Goal: Task Accomplishment & Management: Use online tool/utility

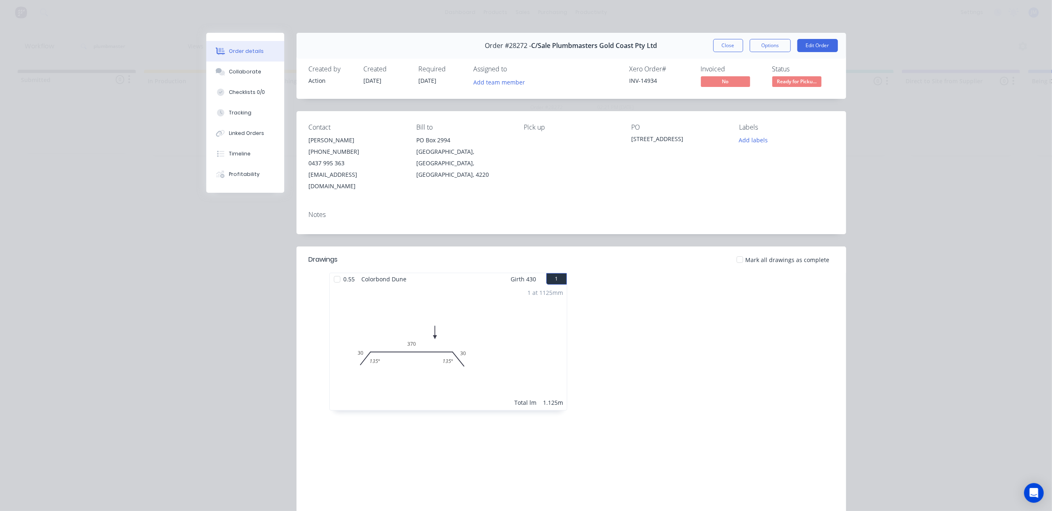
click at [791, 79] on span "Ready for Picku..." at bounding box center [796, 81] width 49 height 10
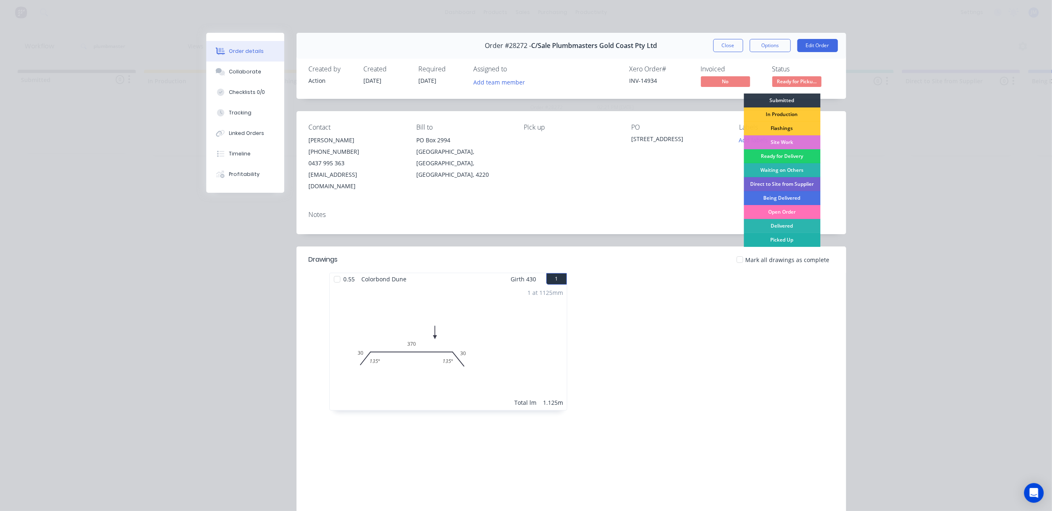
click at [782, 239] on div "Picked Up" at bounding box center [781, 240] width 77 height 14
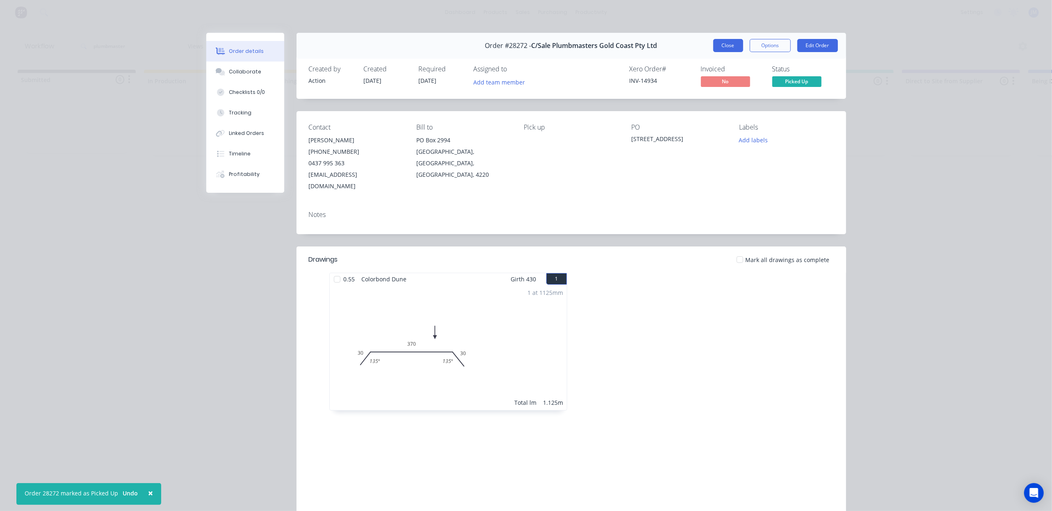
click at [716, 46] on button "Close" at bounding box center [728, 45] width 30 height 13
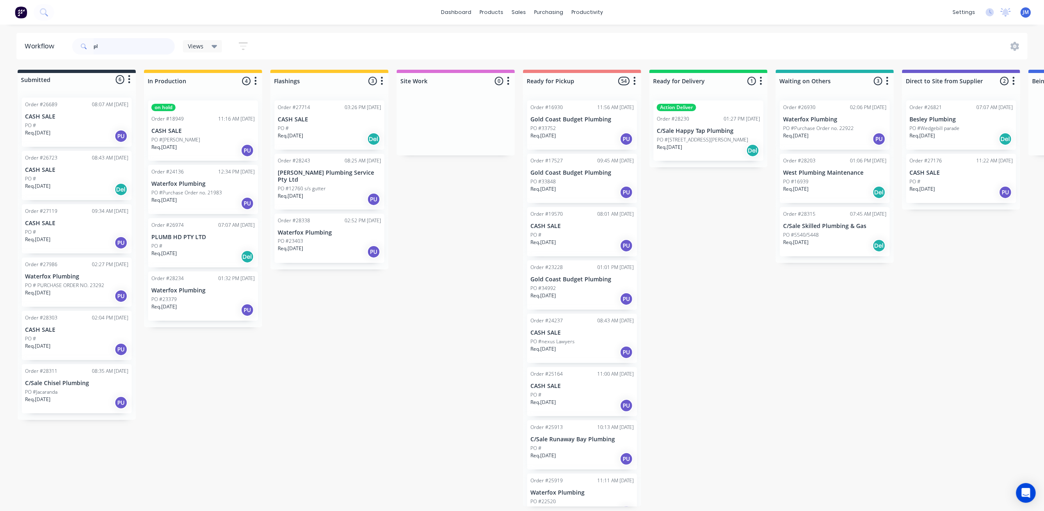
type input "p"
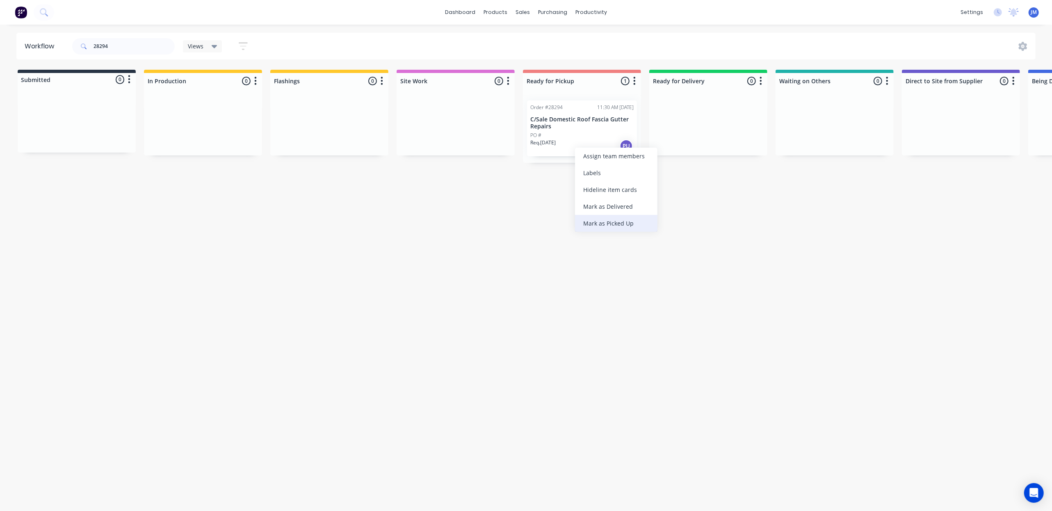
click at [611, 223] on div "Mark as Picked Up" at bounding box center [616, 223] width 82 height 17
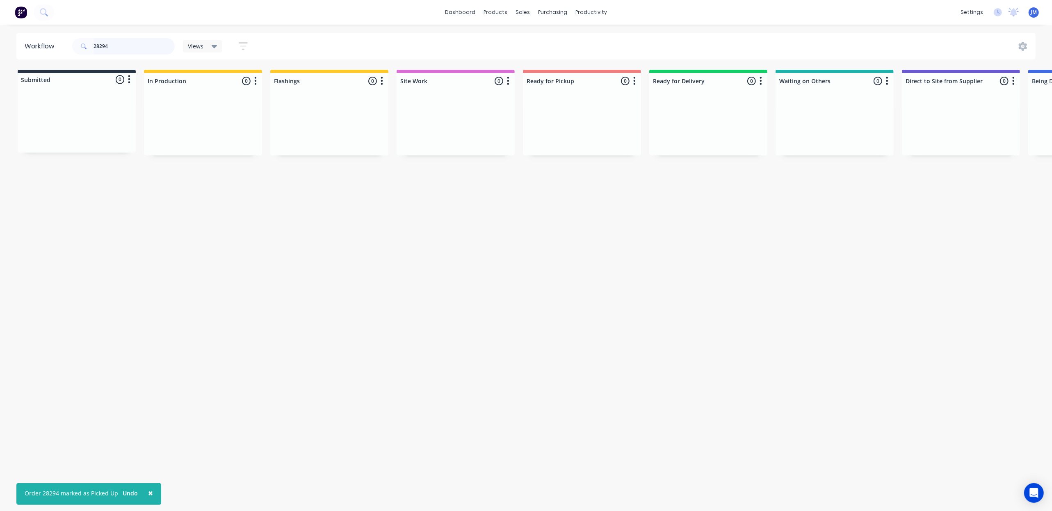
click at [137, 39] on input "28294" at bounding box center [133, 46] width 81 height 16
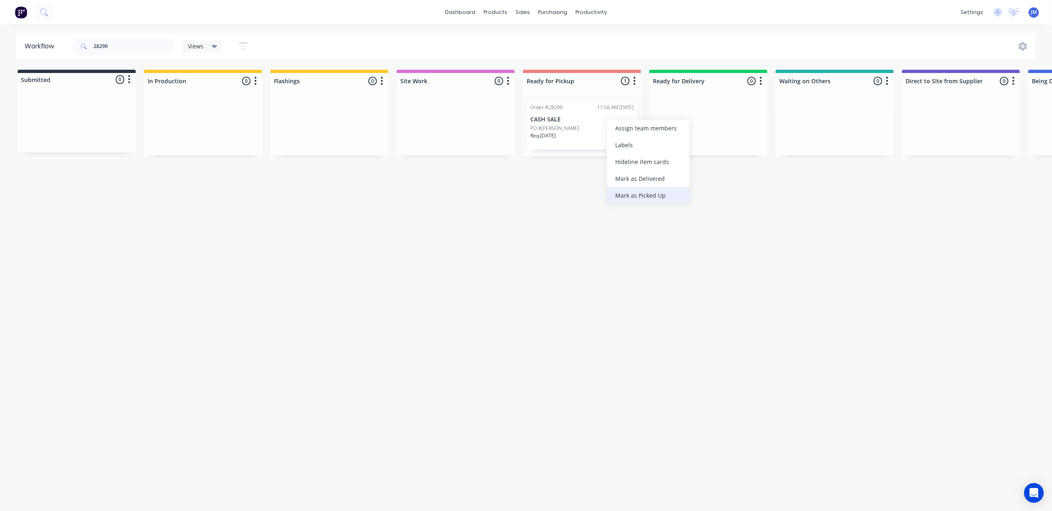
click at [630, 192] on div "Mark as Picked Up" at bounding box center [648, 195] width 82 height 17
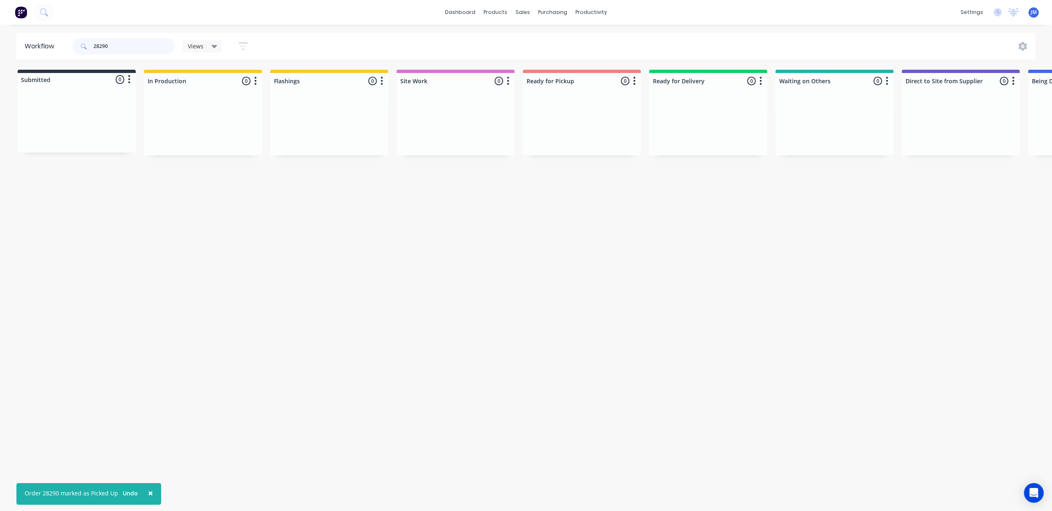
click at [117, 45] on input "28290" at bounding box center [133, 46] width 81 height 16
type input "28218"
drag, startPoint x: 561, startPoint y: 192, endPoint x: 557, endPoint y: 186, distance: 7.6
click at [561, 189] on div "Mark as Picked Up" at bounding box center [586, 195] width 82 height 17
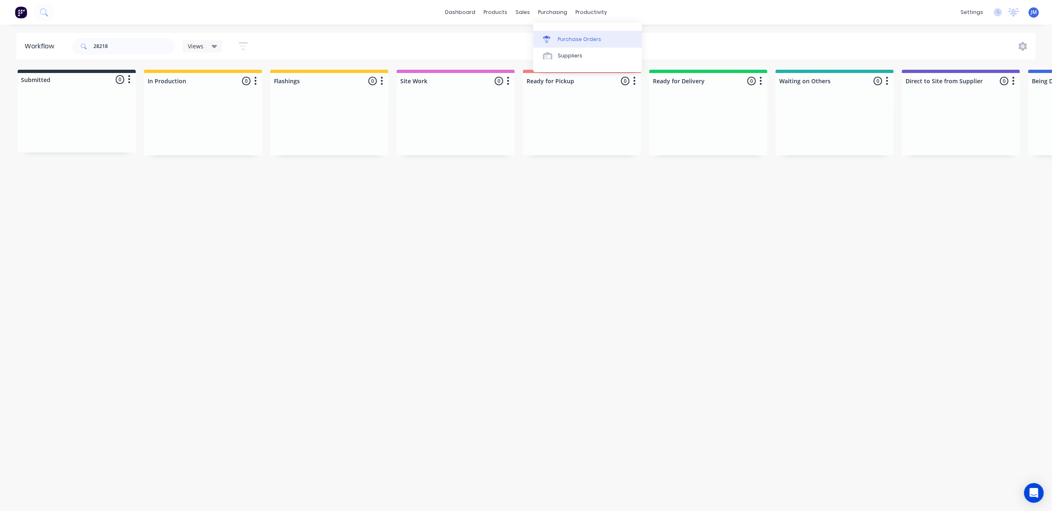
click at [558, 31] on link "Purchase Orders" at bounding box center [587, 39] width 109 height 16
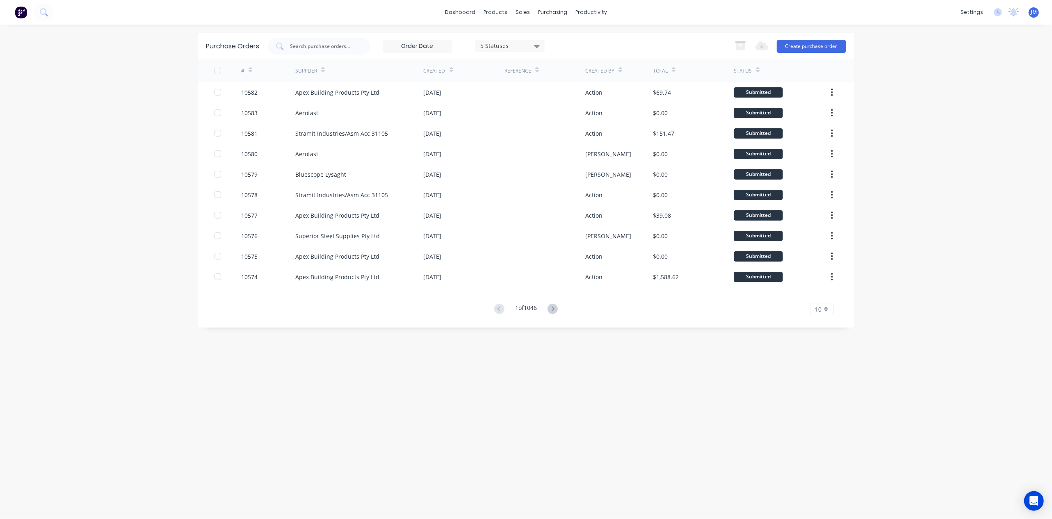
click at [296, 46] on input "text" at bounding box center [323, 46] width 68 height 8
type input "10552"
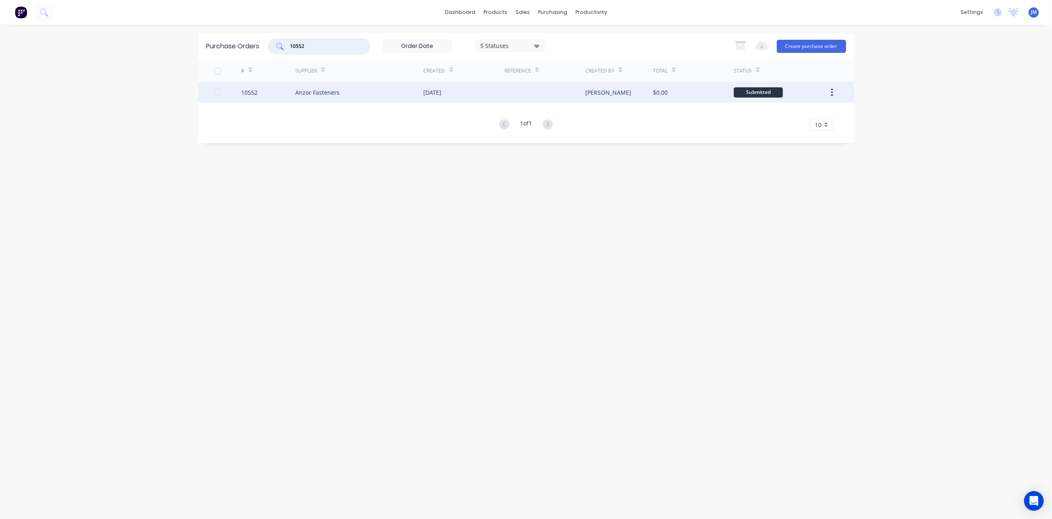
click at [325, 89] on div "Anzor Fasteners" at bounding box center [317, 92] width 44 height 9
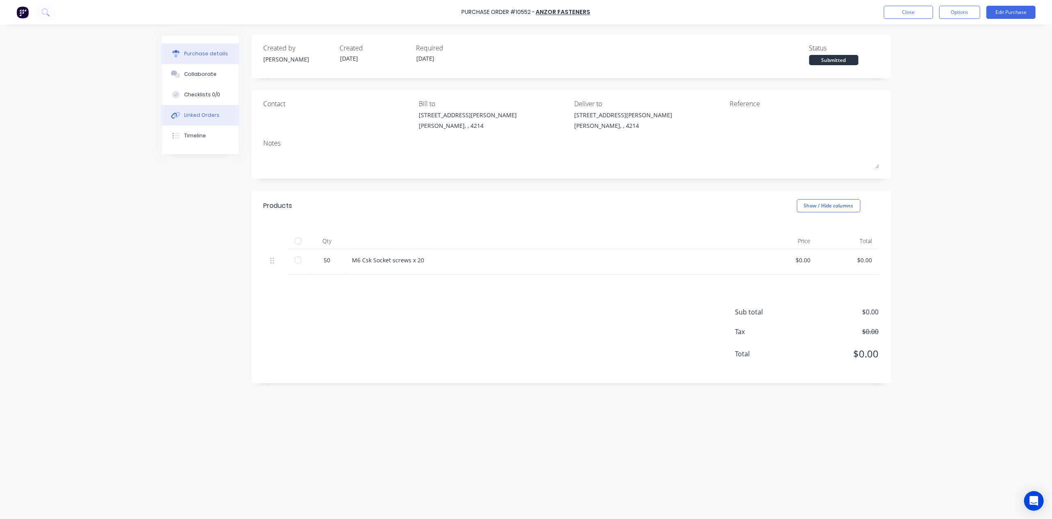
click at [197, 118] on div "Linked Orders" at bounding box center [201, 115] width 35 height 7
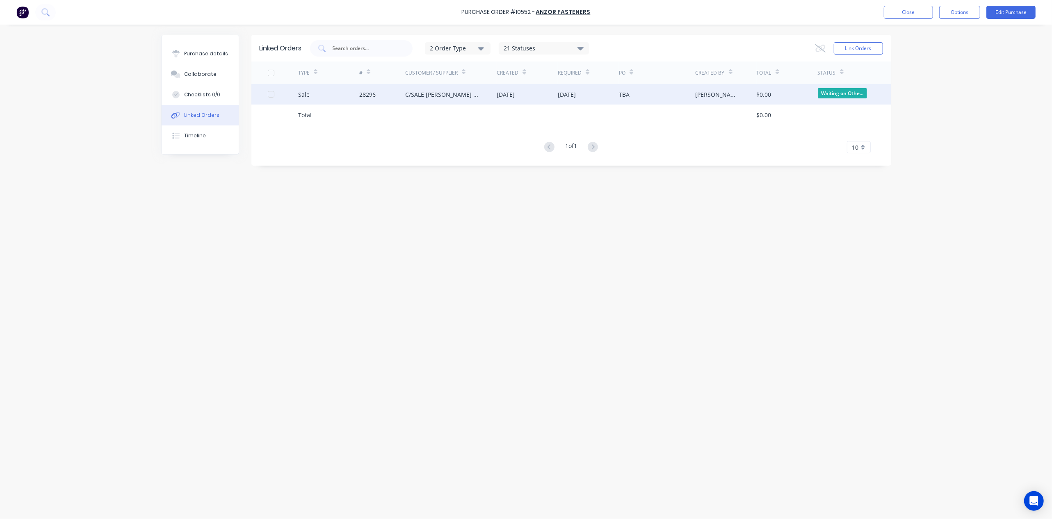
click at [477, 102] on div "C/SALE [PERSON_NAME] BUILDERS" at bounding box center [451, 94] width 92 height 21
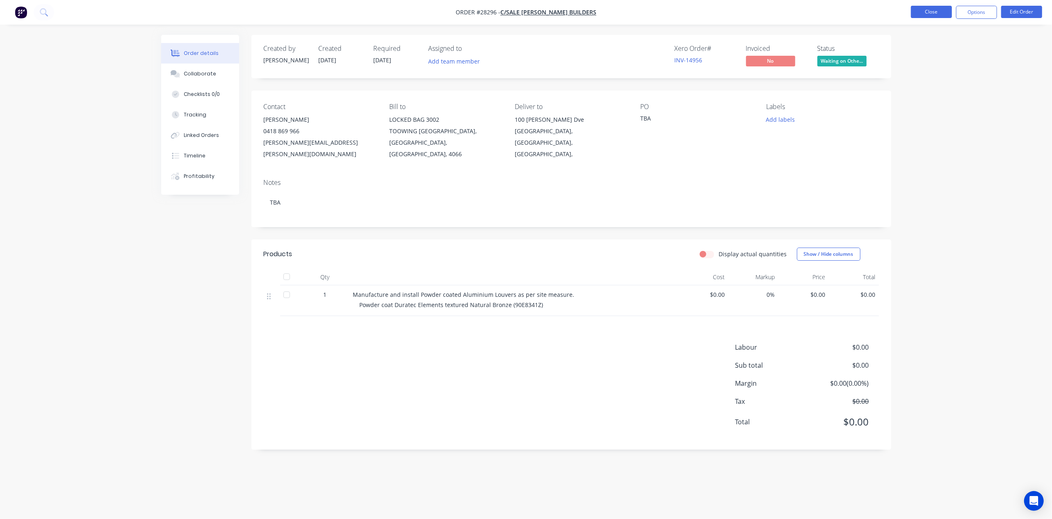
click at [928, 13] on button "Close" at bounding box center [931, 12] width 41 height 12
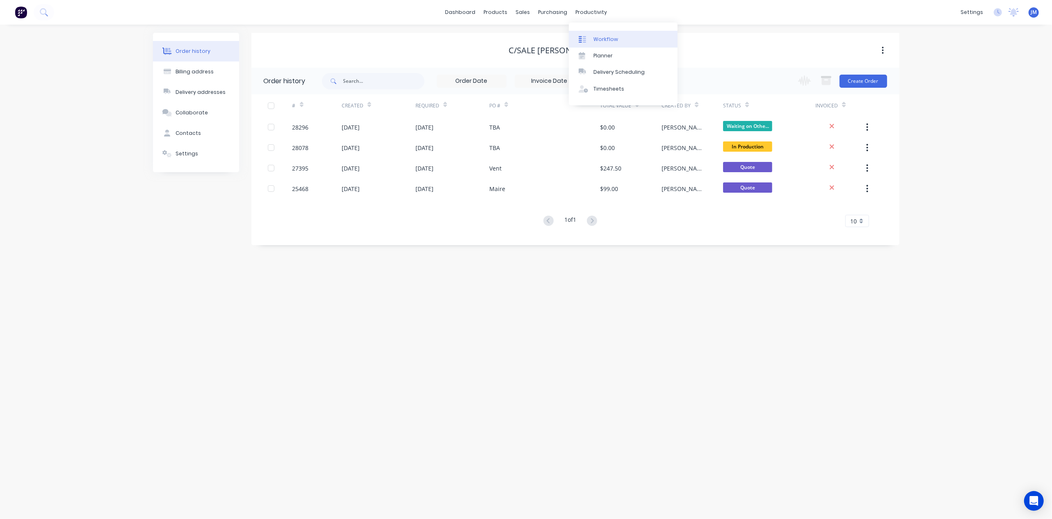
click at [596, 36] on div "Workflow" at bounding box center [605, 39] width 25 height 7
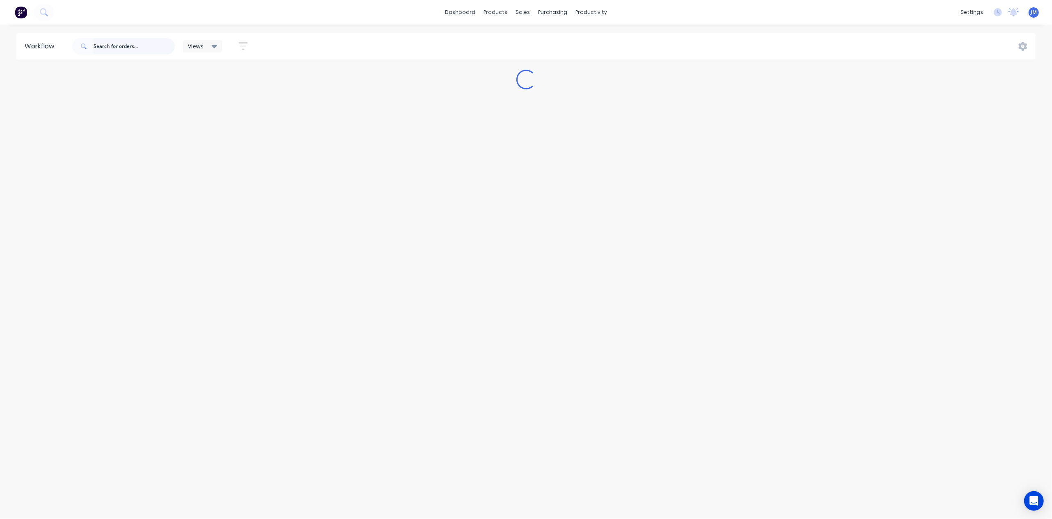
click at [114, 47] on input "text" at bounding box center [133, 46] width 81 height 16
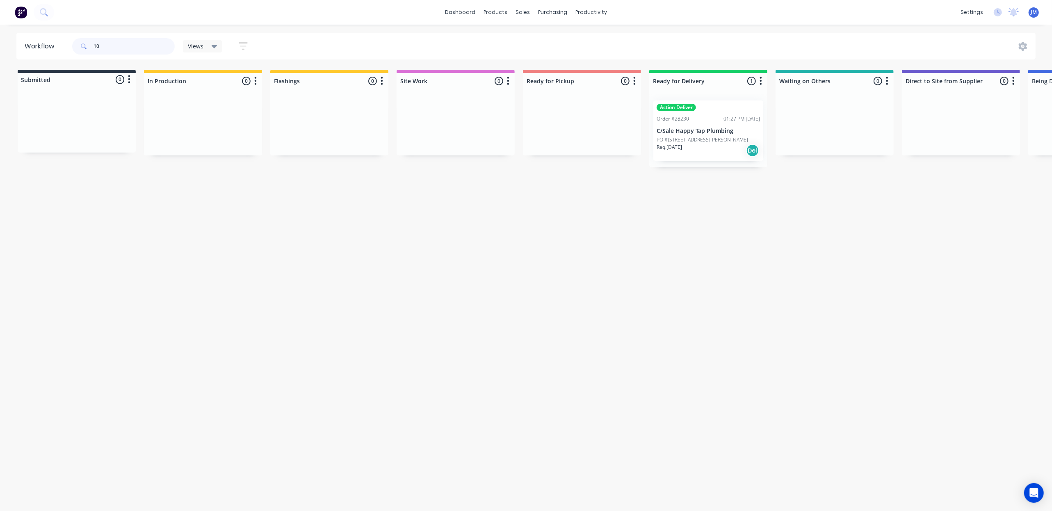
type input "1"
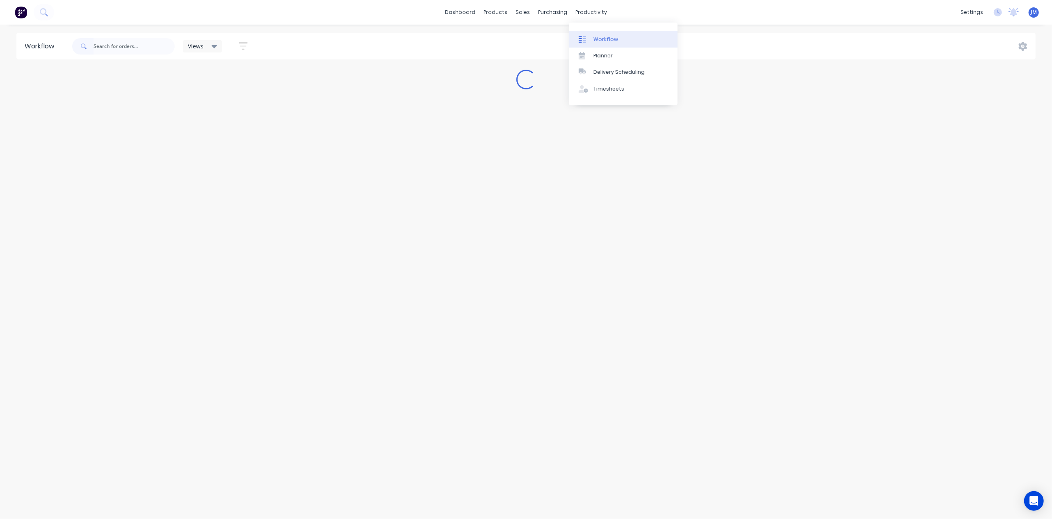
click at [592, 32] on link "Workflow" at bounding box center [623, 39] width 109 height 16
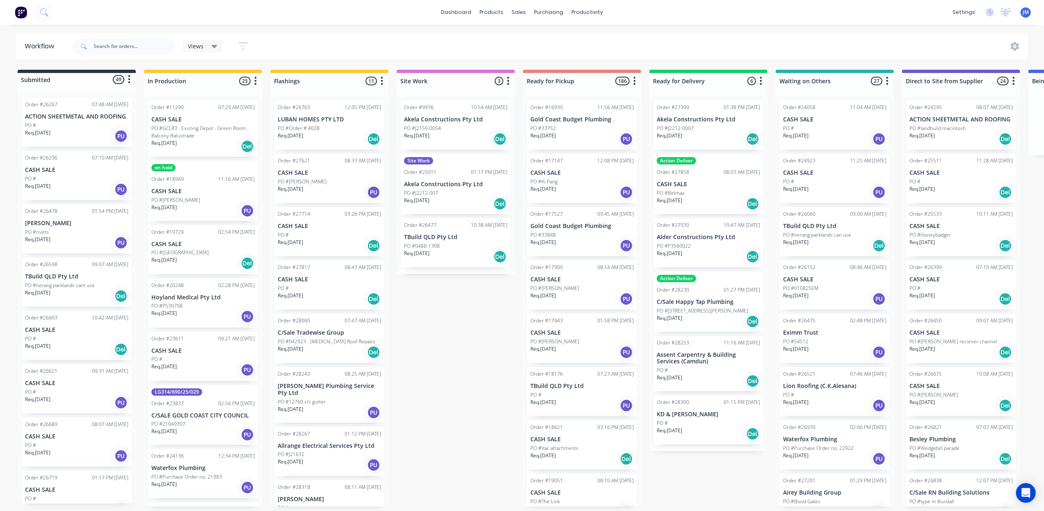
click at [112, 36] on div at bounding box center [123, 46] width 103 height 25
click at [122, 51] on input "text" at bounding box center [133, 46] width 81 height 16
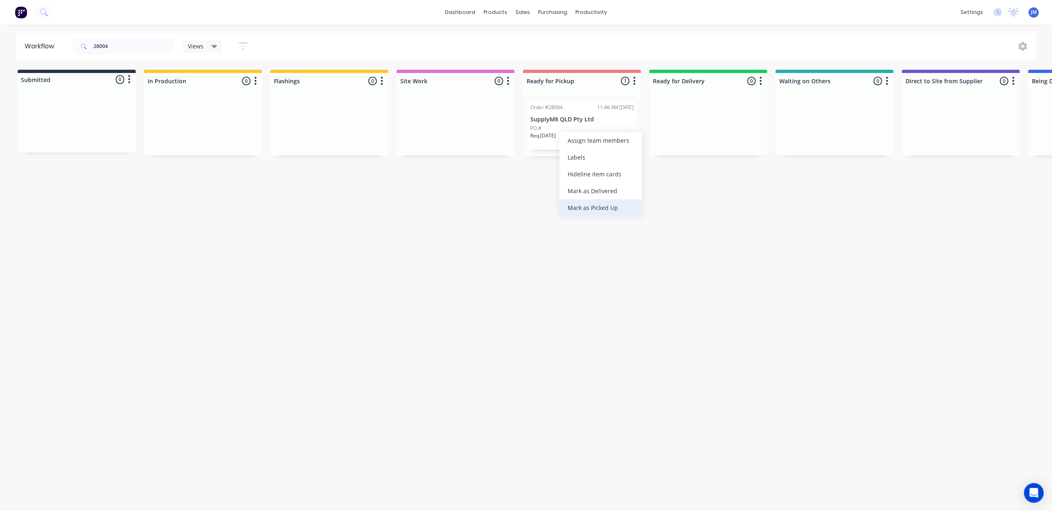
click at [597, 207] on div "Mark as Picked Up" at bounding box center [600, 207] width 82 height 17
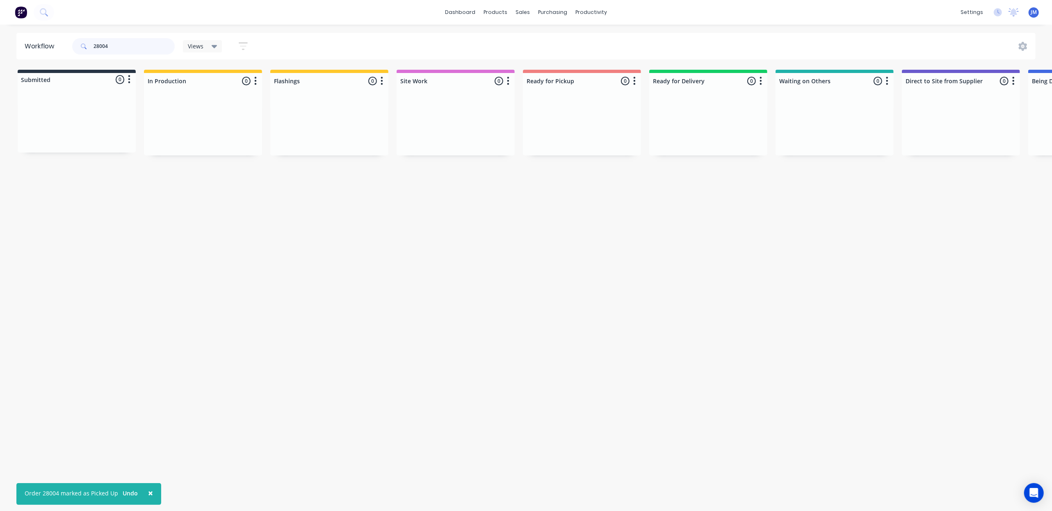
click at [115, 45] on input "28004" at bounding box center [133, 46] width 81 height 16
type input "2"
drag, startPoint x: 827, startPoint y: 127, endPoint x: 564, endPoint y: 125, distance: 262.8
click at [561, 127] on div "Submitted 0 Status colour #273444 hex #273444 Save Cancel Summaries Total order…" at bounding box center [735, 113] width 1486 height 87
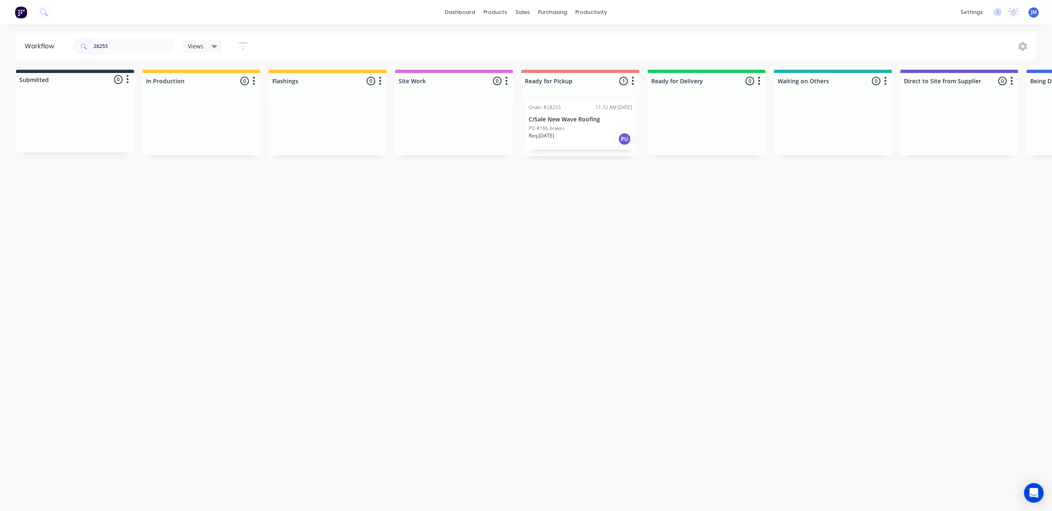
click at [560, 127] on p "PO #18b brakes" at bounding box center [547, 128] width 36 height 7
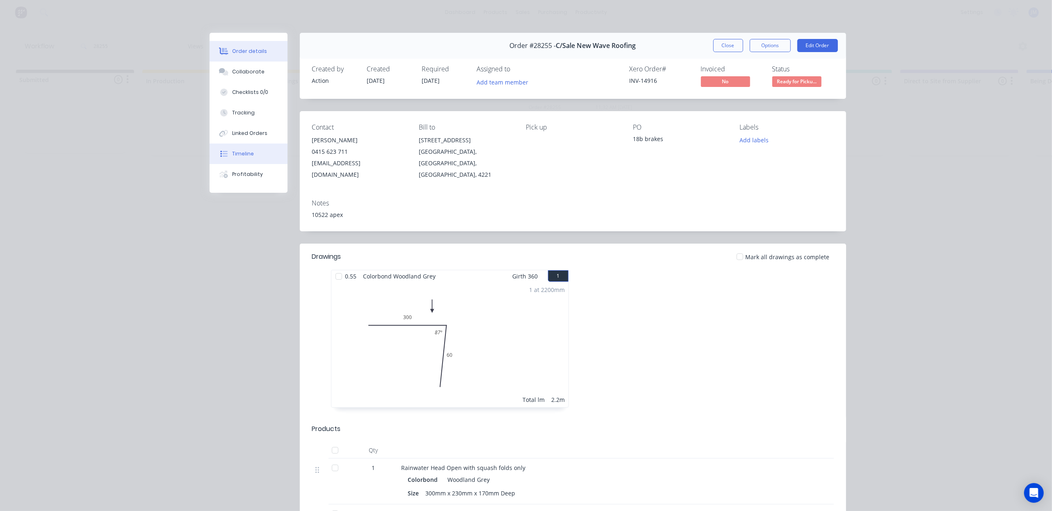
drag, startPoint x: 254, startPoint y: 153, endPoint x: 264, endPoint y: 155, distance: 10.5
click at [254, 152] on button "Timeline" at bounding box center [249, 154] width 78 height 21
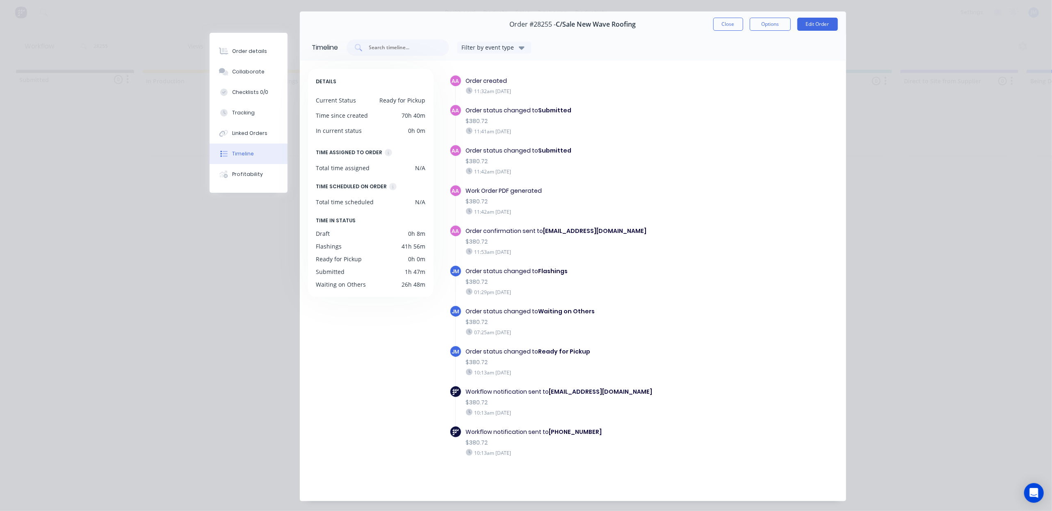
scroll to position [0, 0]
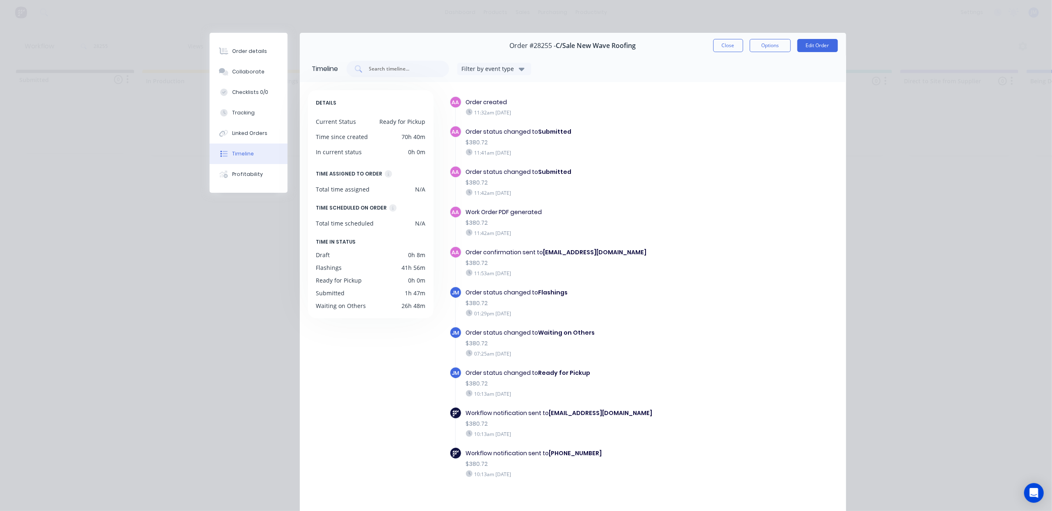
click at [731, 45] on button "Close" at bounding box center [728, 45] width 30 height 13
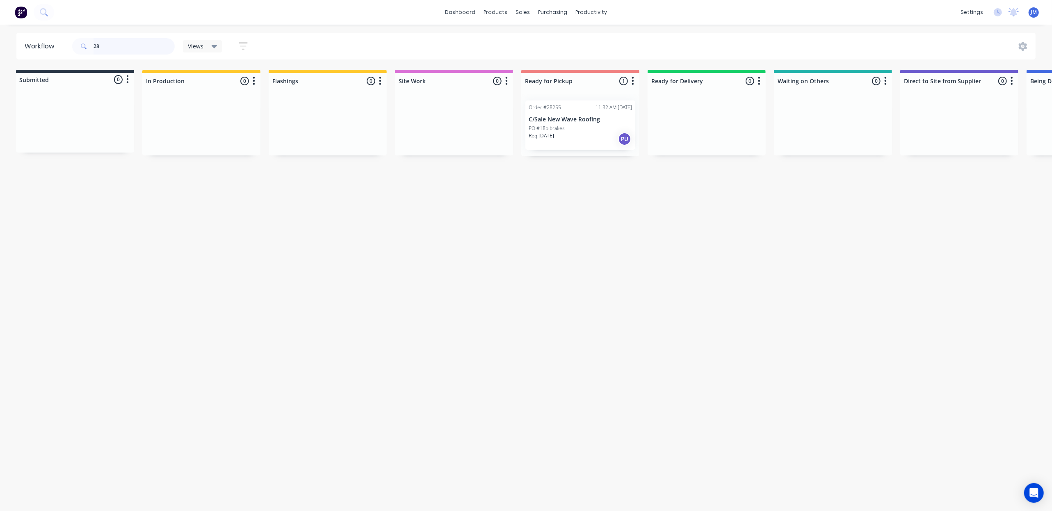
type input "2"
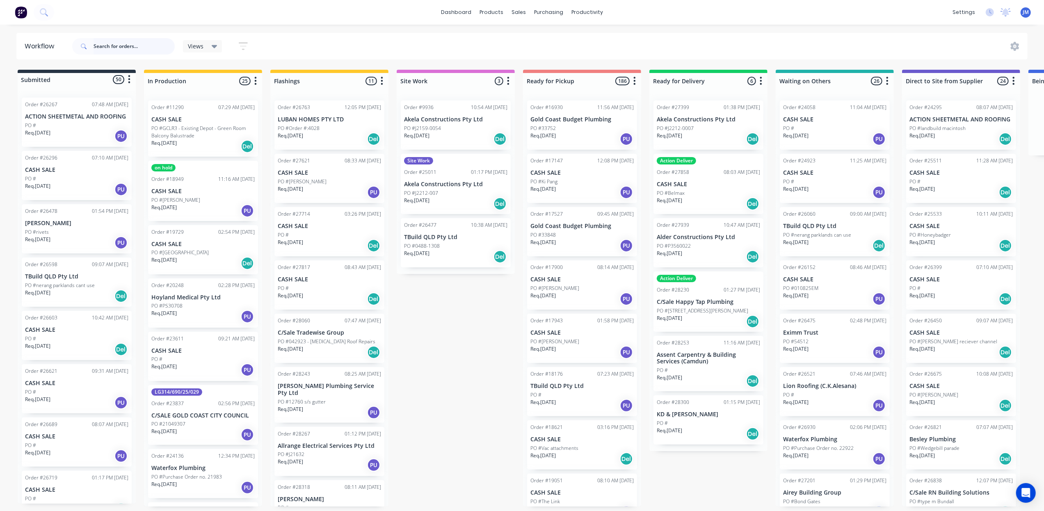
type input "+"
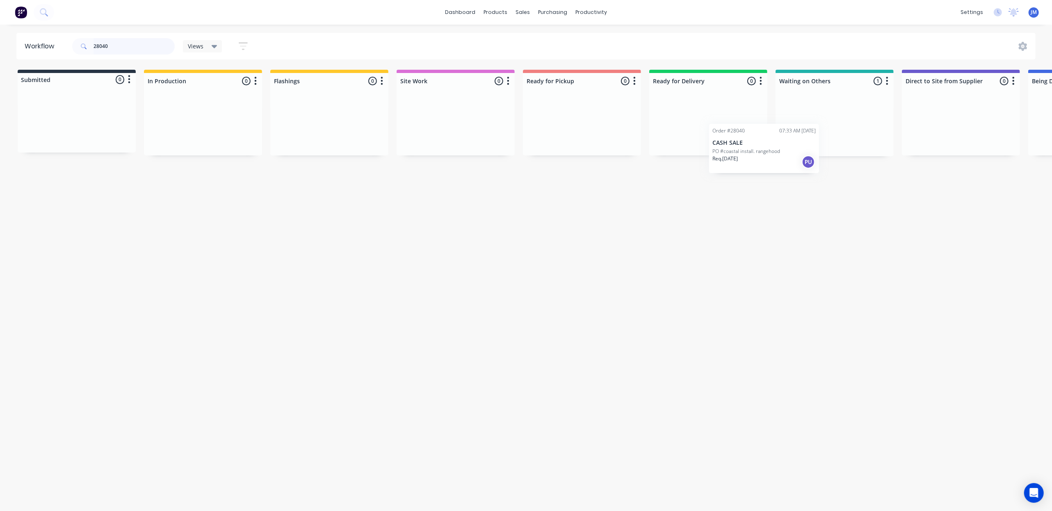
scroll to position [0, 2]
drag, startPoint x: 843, startPoint y: 116, endPoint x: 566, endPoint y: 109, distance: 277.3
click at [566, 109] on div "Submitted 0 Status colour #273444 hex #273444 Save Cancel Summaries Total order…" at bounding box center [734, 113] width 1486 height 87
type input "2"
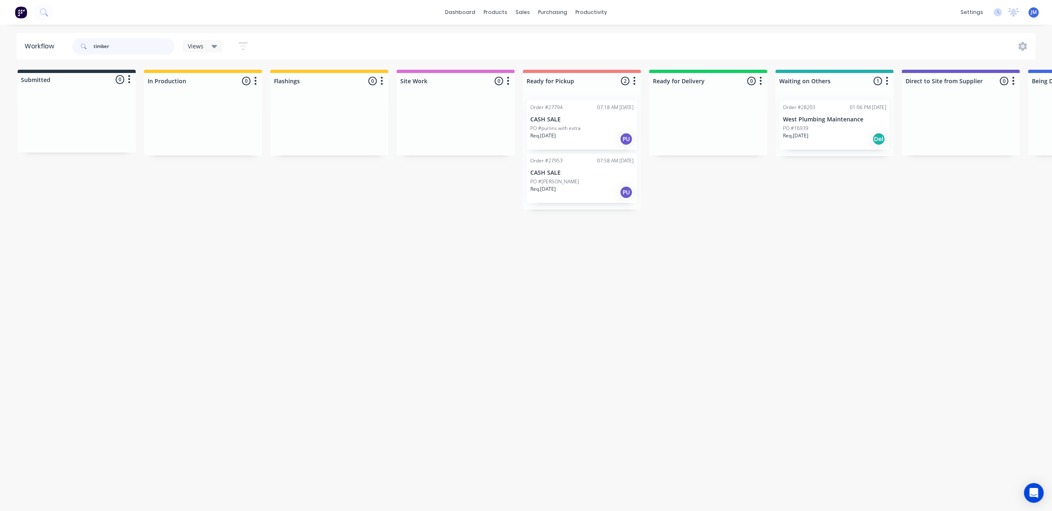
click at [119, 48] on input "timber" at bounding box center [133, 46] width 81 height 16
type input "t"
drag, startPoint x: 218, startPoint y: 133, endPoint x: 565, endPoint y: 128, distance: 346.9
click at [565, 128] on div "Submitted 0 Status colour #273444 hex #273444 Save Cancel Summaries Total order…" at bounding box center [737, 113] width 1486 height 87
type input "2"
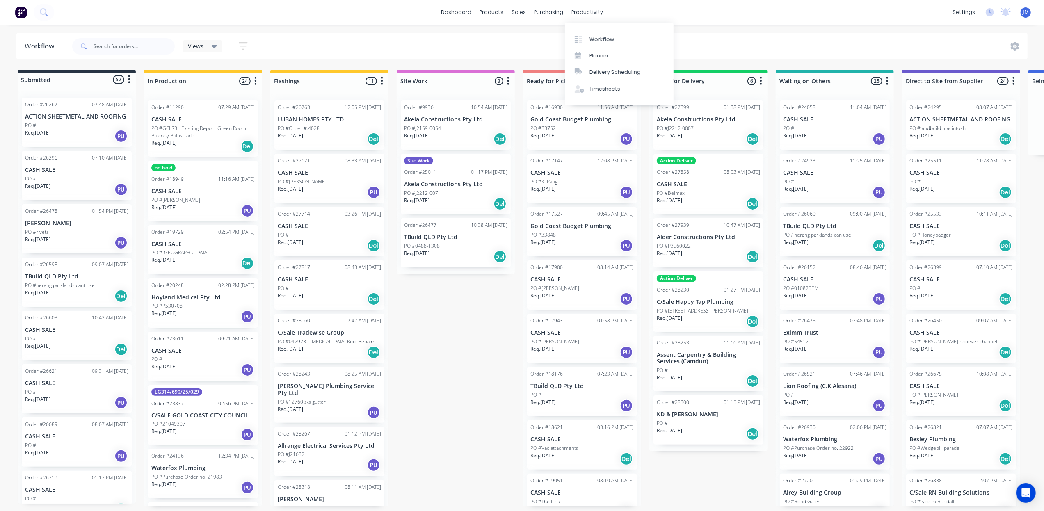
click at [724, 38] on div "Views Save new view None (Default) edit Show/Hide statuses Show line item cards…" at bounding box center [549, 46] width 957 height 25
click at [136, 46] on input "text" at bounding box center [133, 46] width 81 height 16
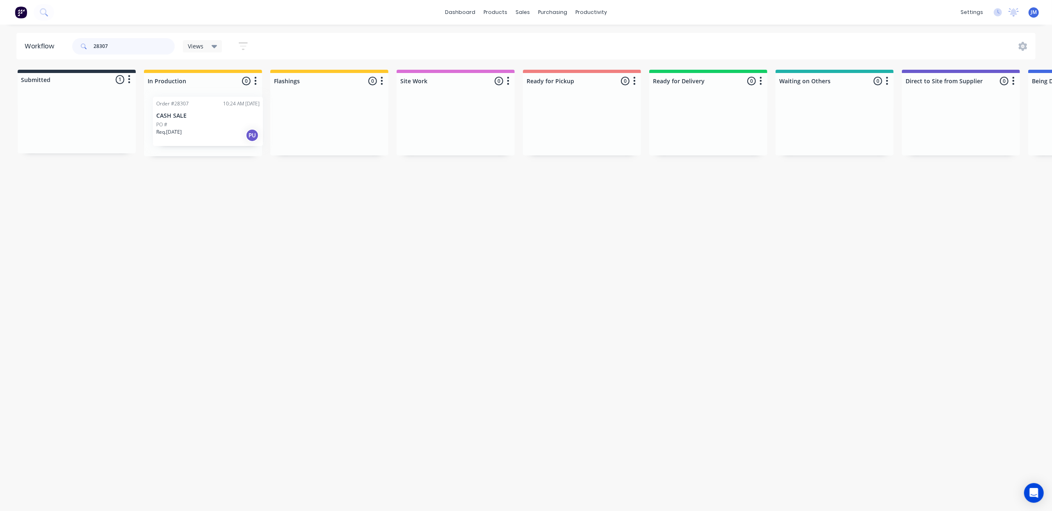
drag, startPoint x: 323, startPoint y: 132, endPoint x: 217, endPoint y: 128, distance: 105.9
click at [224, 130] on div "Submitted 1 Status colour #273444 hex #273444 Save Cancel Summaries Total order…" at bounding box center [737, 113] width 1486 height 87
click at [123, 46] on input "28307" at bounding box center [133, 46] width 81 height 16
type input "2"
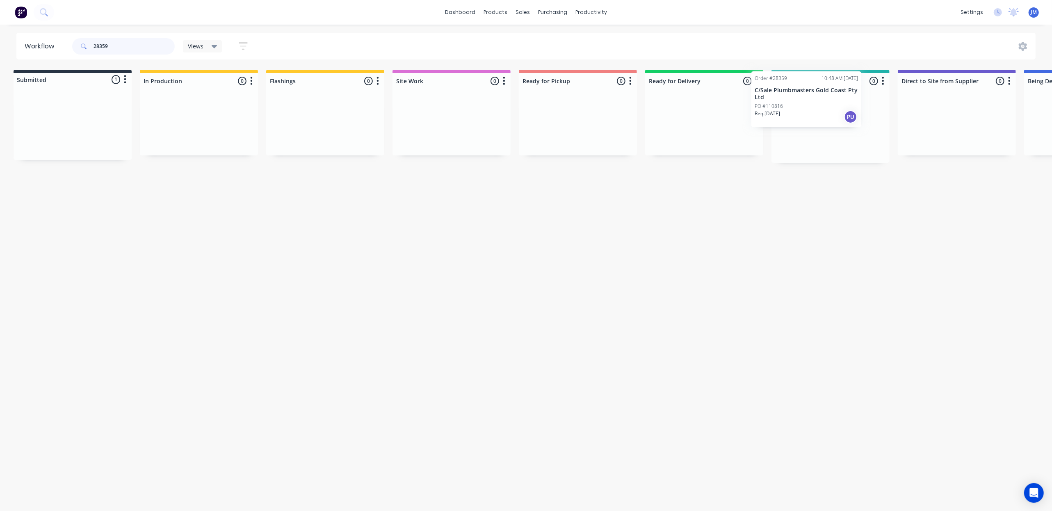
drag, startPoint x: 76, startPoint y: 115, endPoint x: 822, endPoint y: 86, distance: 746.4
click at [822, 86] on div "Submitted 1 Status colour #273444 hex #273444 Save Cancel Summaries Total order…" at bounding box center [733, 116] width 1486 height 93
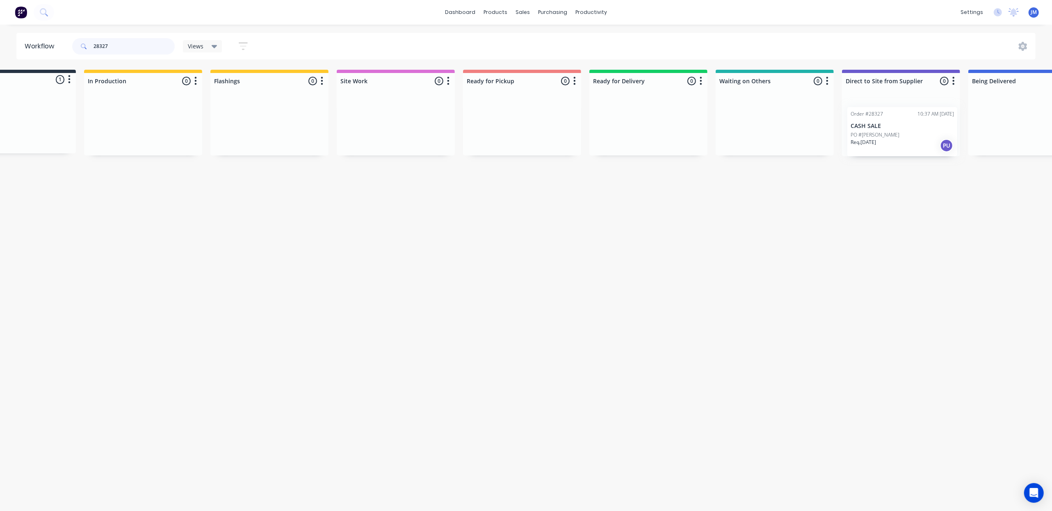
scroll to position [0, 65]
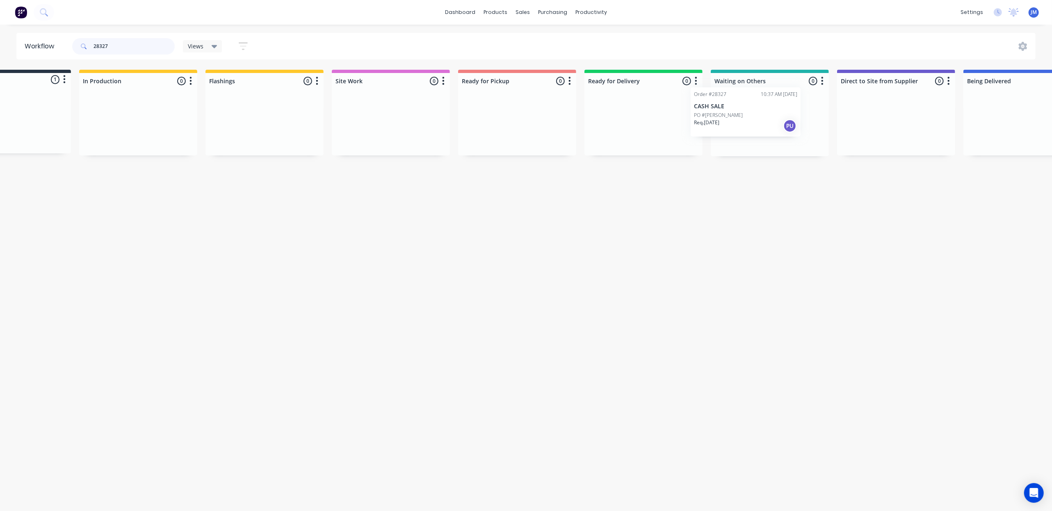
drag, startPoint x: 58, startPoint y: 130, endPoint x: 750, endPoint y: 110, distance: 691.6
click at [741, 118] on div "Submitted 1 Status colour #273444 hex #273444 Save Cancel Summaries Total order…" at bounding box center [672, 113] width 1486 height 87
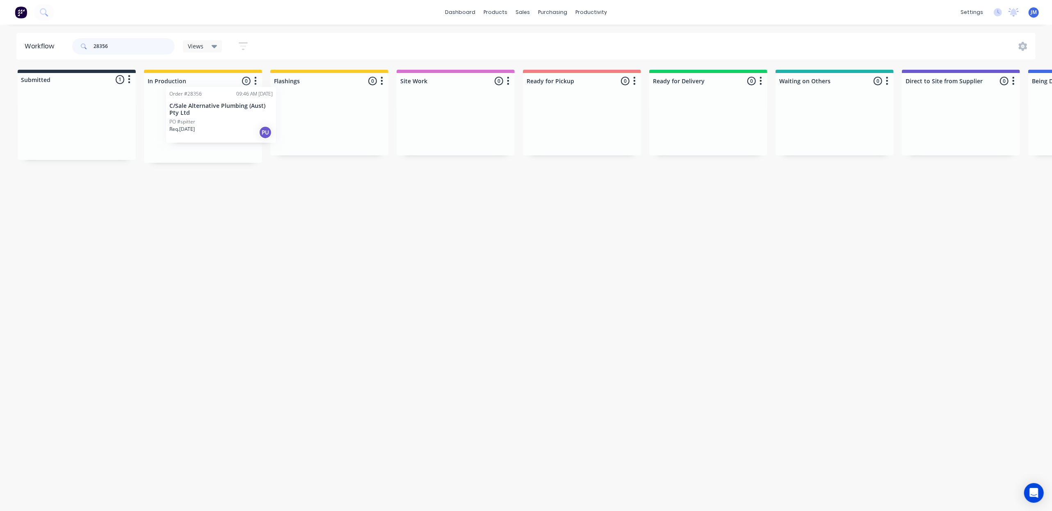
drag, startPoint x: 93, startPoint y: 152, endPoint x: 212, endPoint y: 141, distance: 119.8
click at [237, 142] on div "Submitted 1 Status colour #273444 hex #273444 Save Cancel Summaries Total order…" at bounding box center [737, 116] width 1486 height 93
drag, startPoint x: 151, startPoint y: 133, endPoint x: 780, endPoint y: 94, distance: 630.2
click at [767, 97] on div "Submitted 1 Status colour #273444 hex #273444 Save Cancel Summaries Total order…" at bounding box center [737, 113] width 1486 height 86
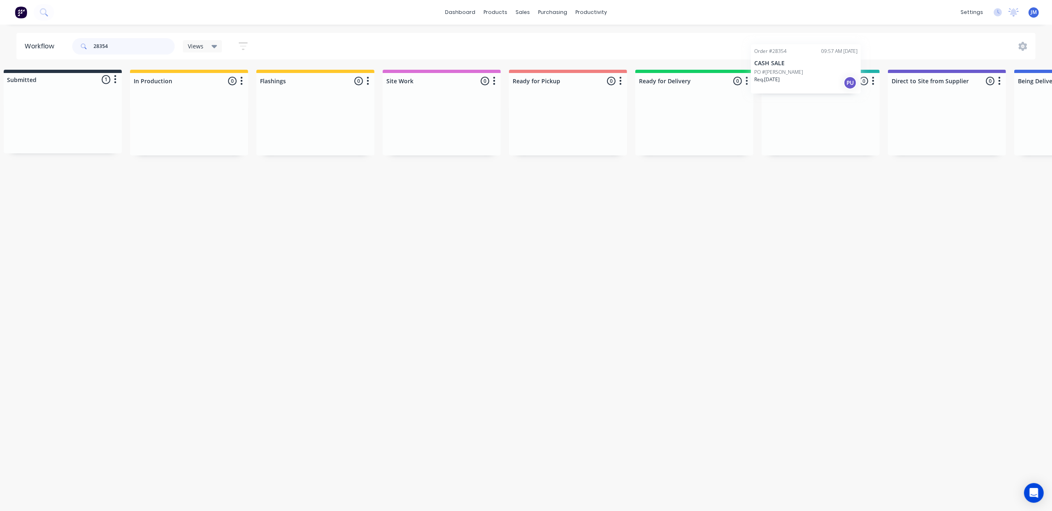
scroll to position [0, 19]
drag, startPoint x: 100, startPoint y: 114, endPoint x: 844, endPoint y: 89, distance: 743.9
click at [844, 88] on div "Submitted 1 Status colour #273444 hex #273444 Save Cancel Summaries Total order…" at bounding box center [718, 113] width 1486 height 86
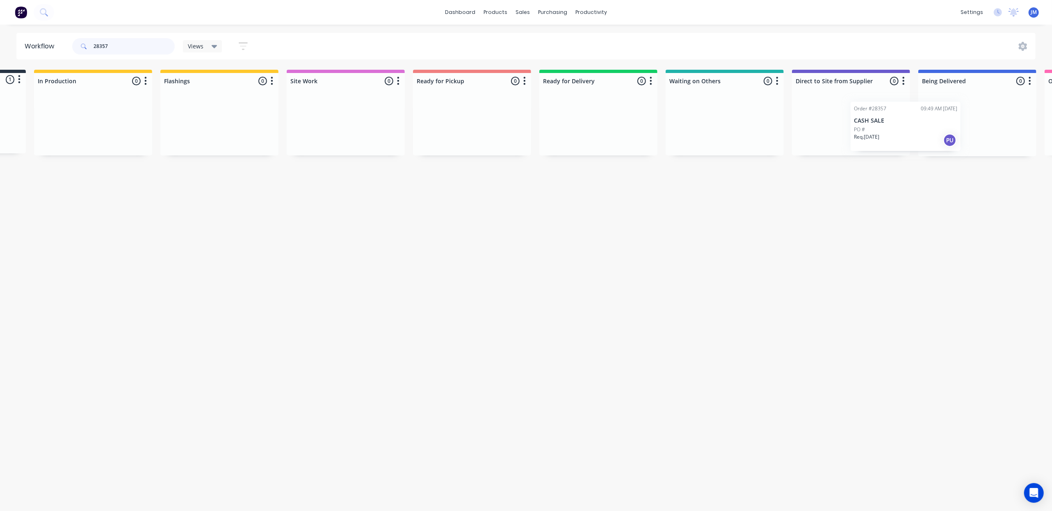
scroll to position [0, 151]
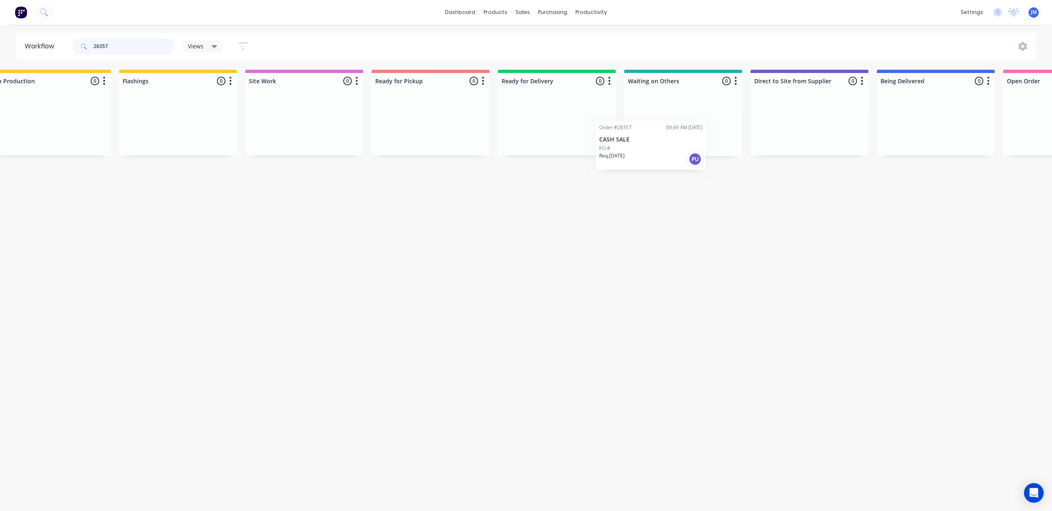
drag, startPoint x: 106, startPoint y: 123, endPoint x: 682, endPoint y: 30, distance: 584.1
click at [699, 125] on div "Submitted 1 Status colour #273444 hex #273444 Save Cancel Summaries Total order…" at bounding box center [586, 113] width 1486 height 87
type input "2"
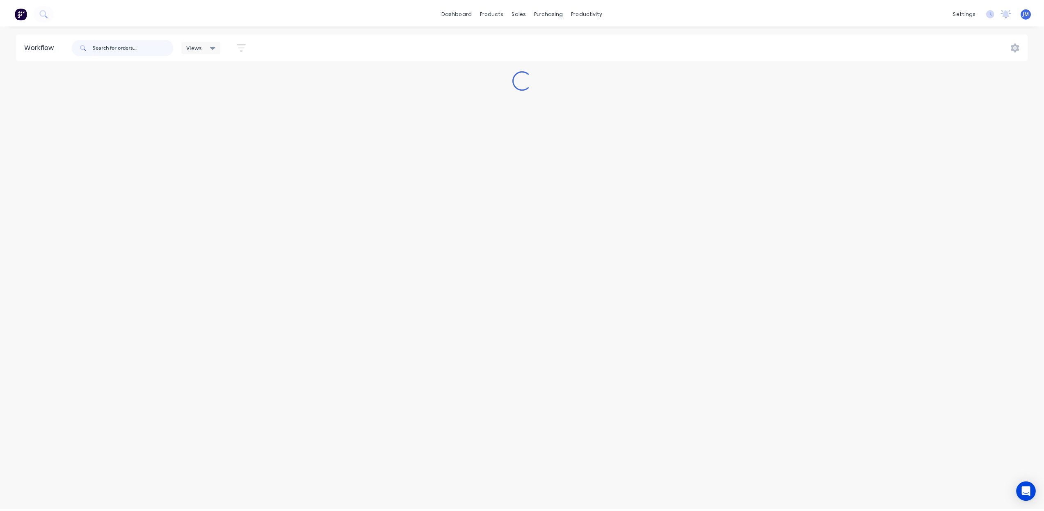
scroll to position [0, 0]
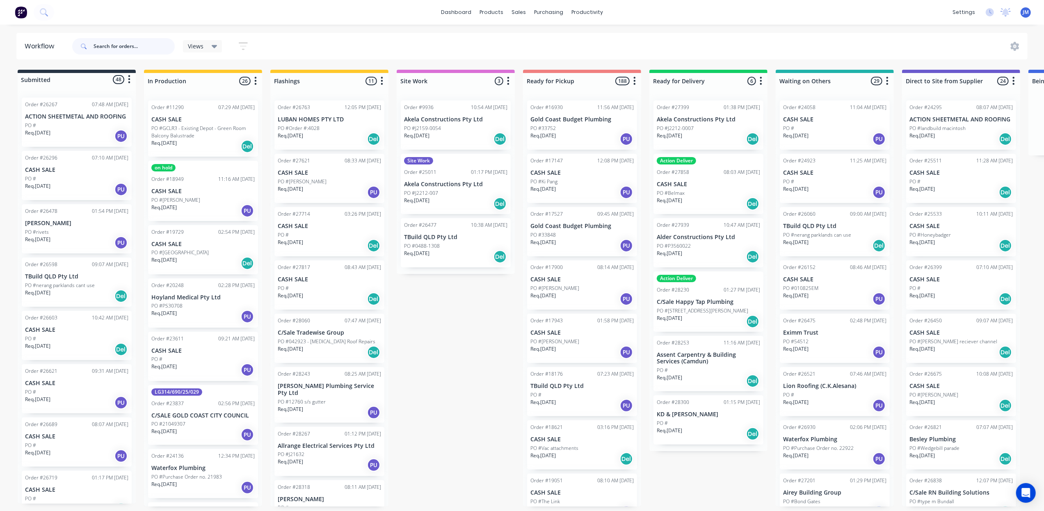
click at [107, 49] on input "text" at bounding box center [133, 46] width 81 height 16
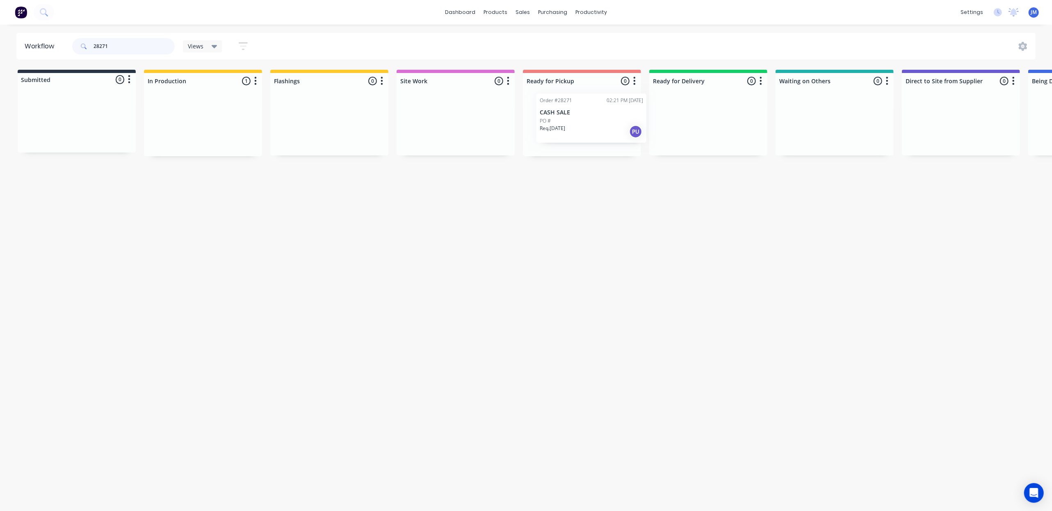
drag, startPoint x: 197, startPoint y: 143, endPoint x: 568, endPoint y: 119, distance: 371.4
click at [586, 135] on div "Submitted 0 Status colour #273444 hex #273444 Save Cancel Summaries Total order…" at bounding box center [737, 113] width 1486 height 87
type input "2"
click at [578, 203] on div "Mark as Picked Up" at bounding box center [609, 201] width 82 height 17
click at [141, 41] on input "28115" at bounding box center [133, 46] width 81 height 16
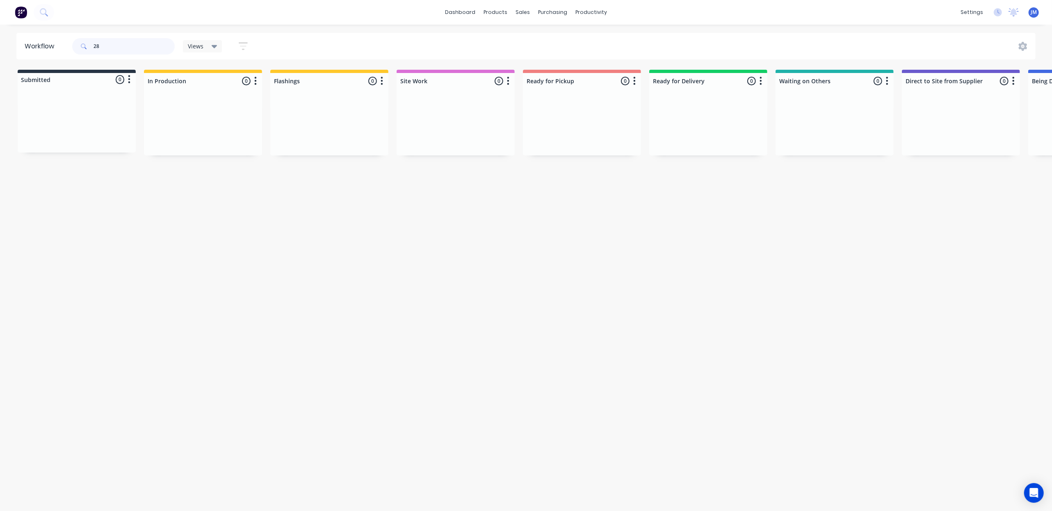
type input "2"
click at [71, 129] on div "PO #" at bounding box center [76, 132] width 103 height 7
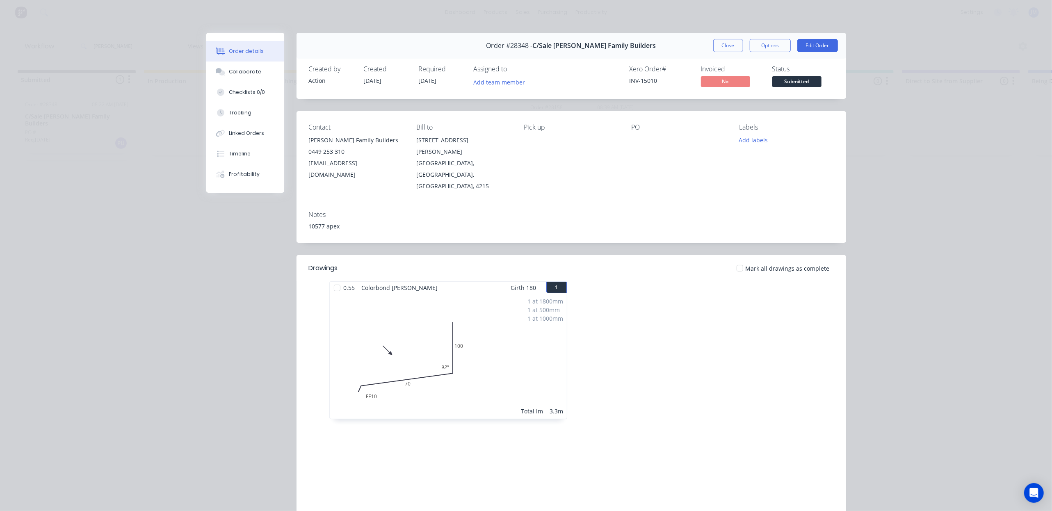
click at [443, 81] on div "Required [DATE]" at bounding box center [441, 77] width 45 height 24
click at [722, 48] on button "Close" at bounding box center [728, 45] width 30 height 13
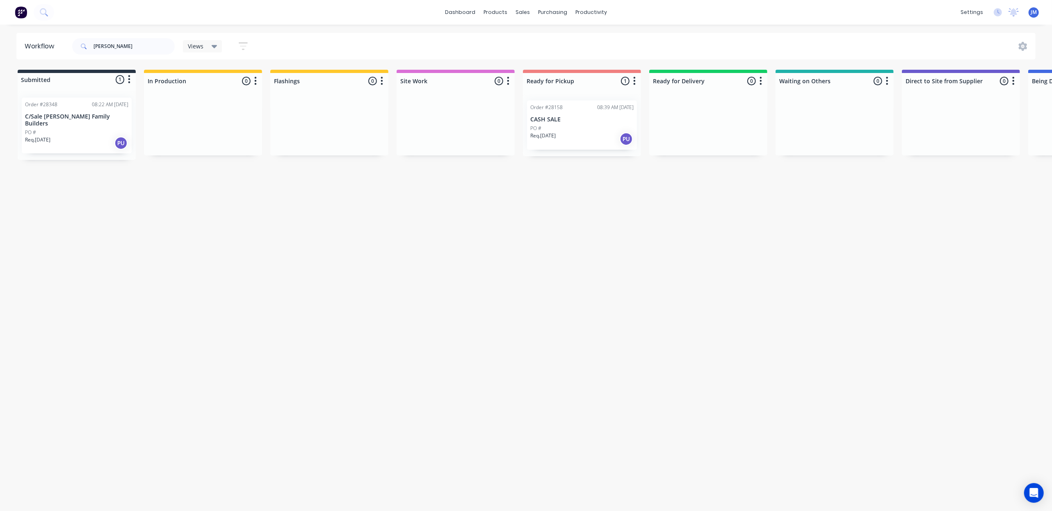
click at [109, 139] on div "Req. [DATE] PU" at bounding box center [76, 143] width 103 height 14
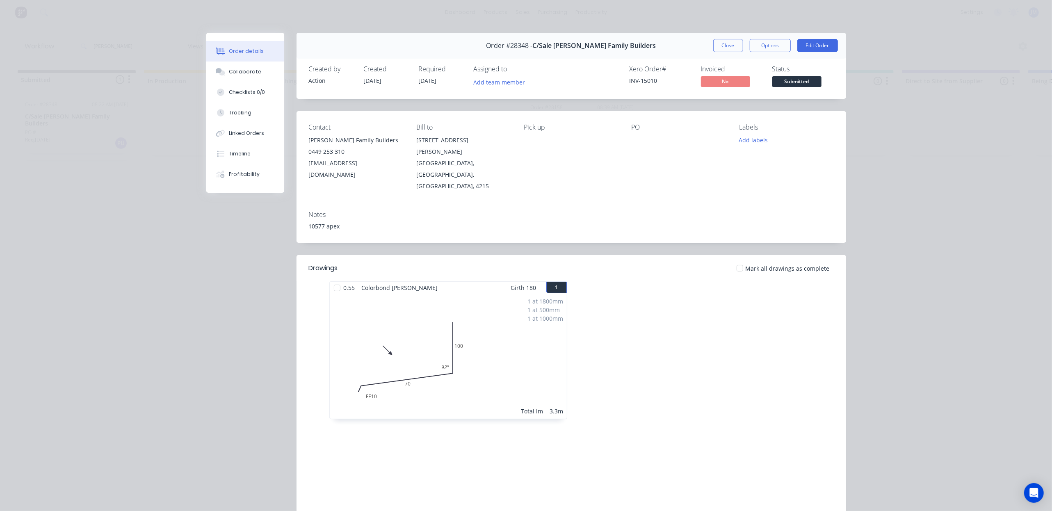
drag, startPoint x: 725, startPoint y: 48, endPoint x: 736, endPoint y: 61, distance: 17.1
click at [726, 48] on button "Close" at bounding box center [728, 45] width 30 height 13
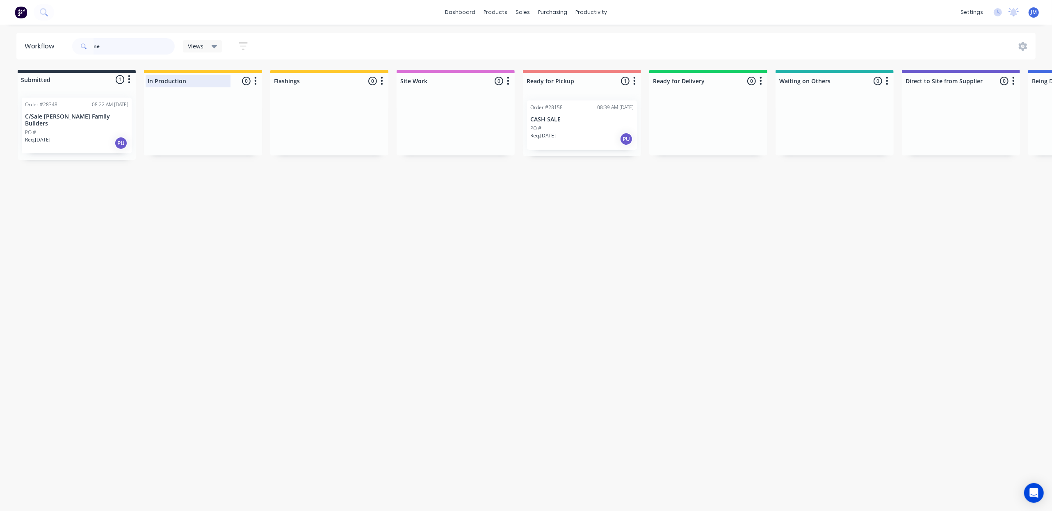
type input "n"
drag, startPoint x: 109, startPoint y: 129, endPoint x: 659, endPoint y: 114, distance: 550.5
click at [671, 115] on div "Submitted 1 Status colour #273444 hex #273444 Save Cancel Summaries Total order…" at bounding box center [737, 113] width 1486 height 87
type input "2"
